Goal: Information Seeking & Learning: Learn about a topic

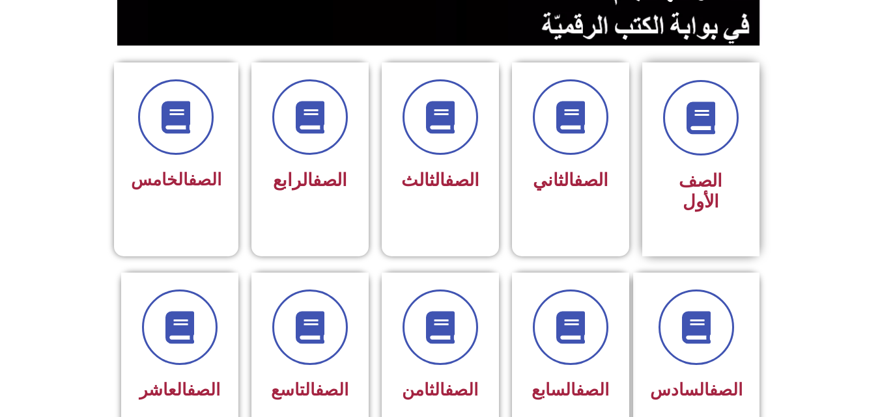
scroll to position [326, 0]
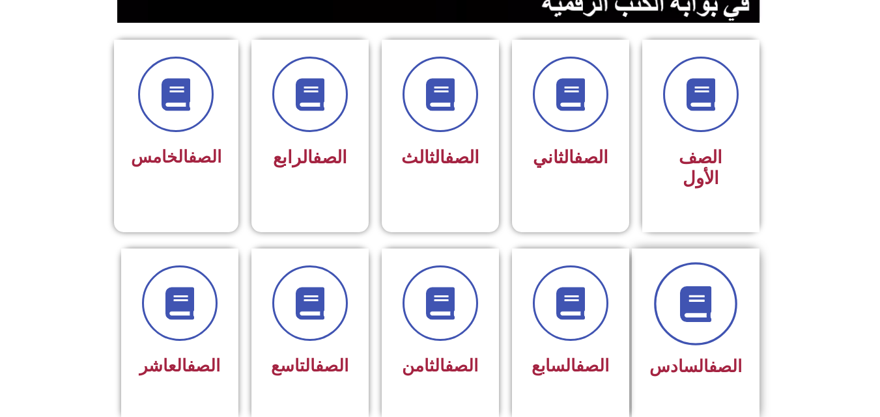
click at [702, 264] on span at bounding box center [695, 303] width 83 height 83
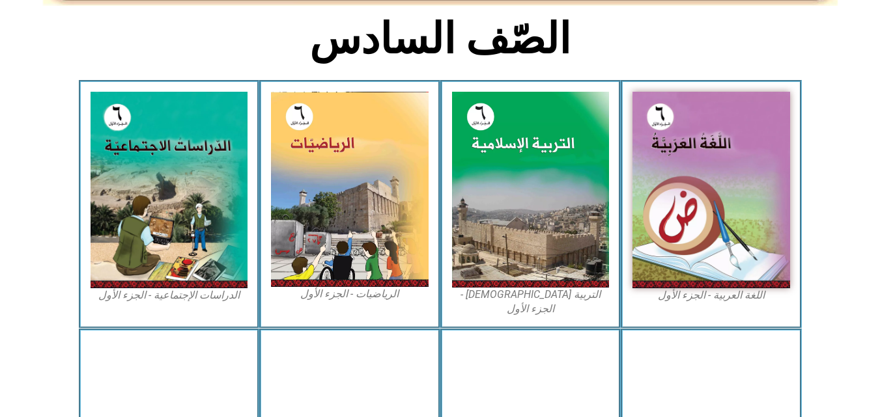
scroll to position [456, 0]
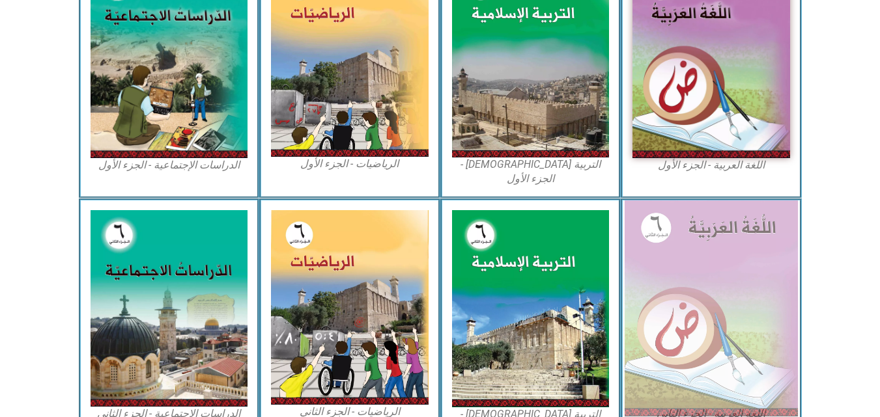
click at [710, 281] on img at bounding box center [710, 309] width 173 height 216
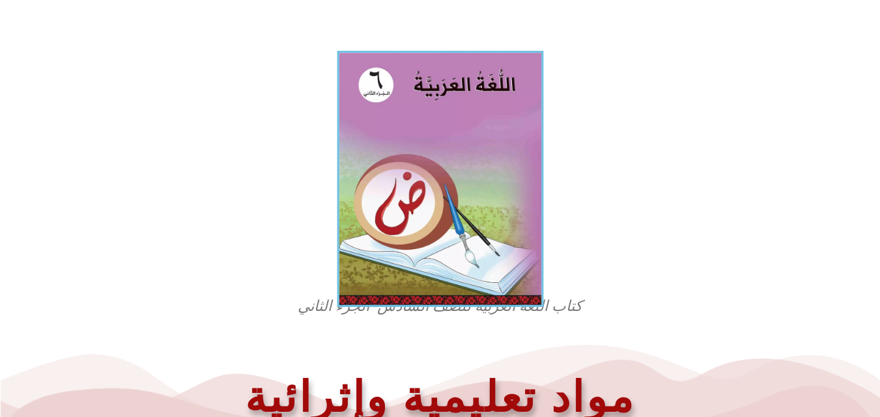
scroll to position [326, 0]
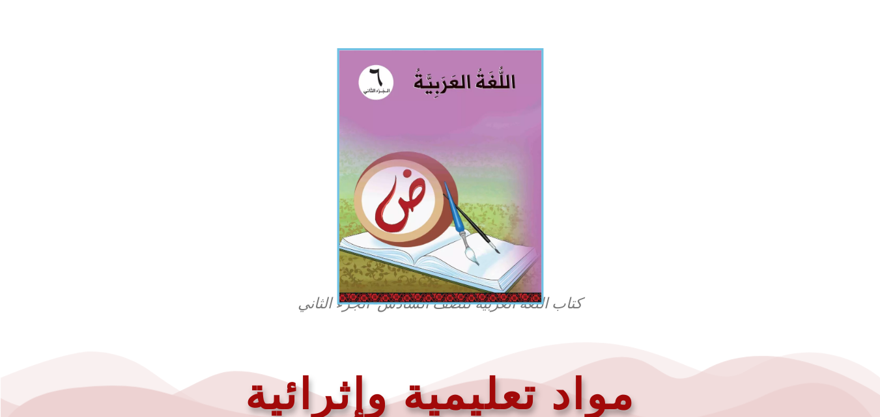
click at [468, 229] on img at bounding box center [440, 176] width 206 height 257
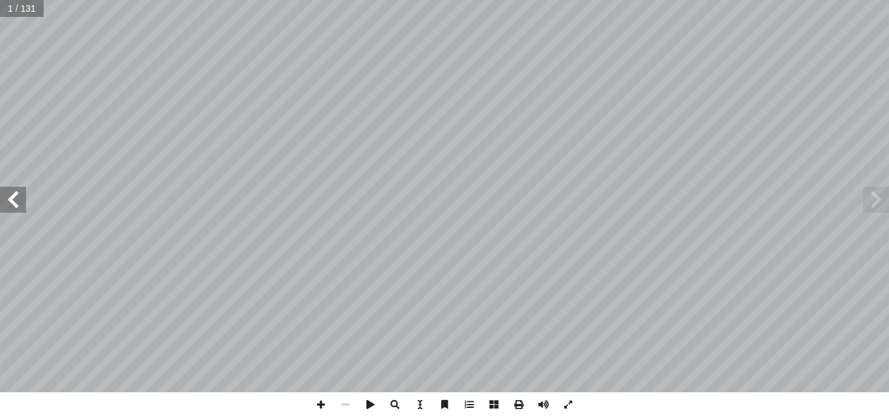
click at [21, 211] on span at bounding box center [13, 200] width 26 height 26
click at [866, 212] on span at bounding box center [876, 200] width 26 height 26
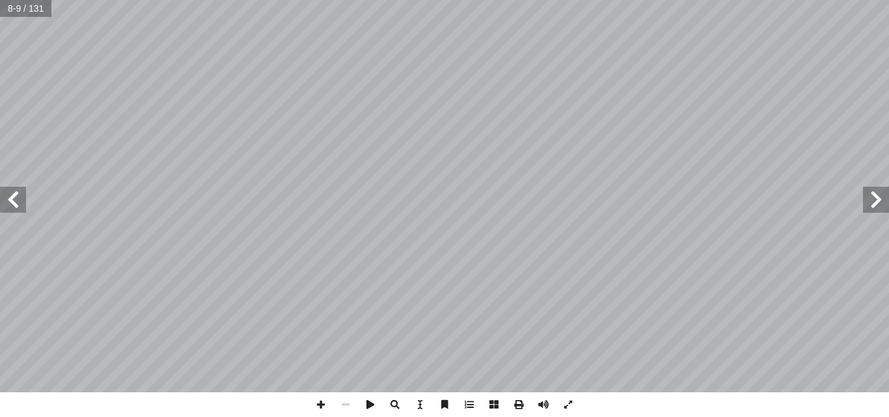
click at [866, 211] on span at bounding box center [876, 200] width 26 height 26
click at [323, 400] on span at bounding box center [321, 405] width 25 height 25
click at [18, 204] on span at bounding box center [13, 200] width 26 height 26
click at [40, 12] on input "text" at bounding box center [25, 8] width 51 height 17
type input "**"
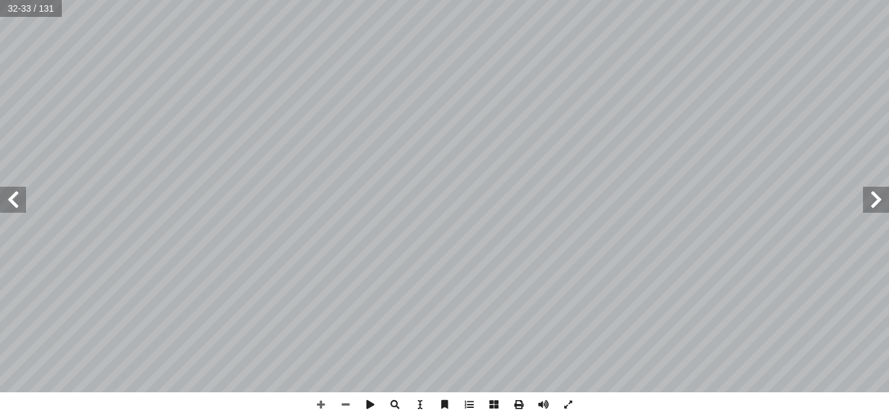
click at [0, 207] on span at bounding box center [13, 200] width 26 height 26
click at [342, 403] on span at bounding box center [345, 405] width 25 height 25
click at [18, 204] on span at bounding box center [13, 200] width 26 height 26
click at [314, 404] on span at bounding box center [321, 405] width 25 height 25
click at [341, 404] on span at bounding box center [345, 405] width 25 height 25
